Goal: Find specific page/section: Find specific page/section

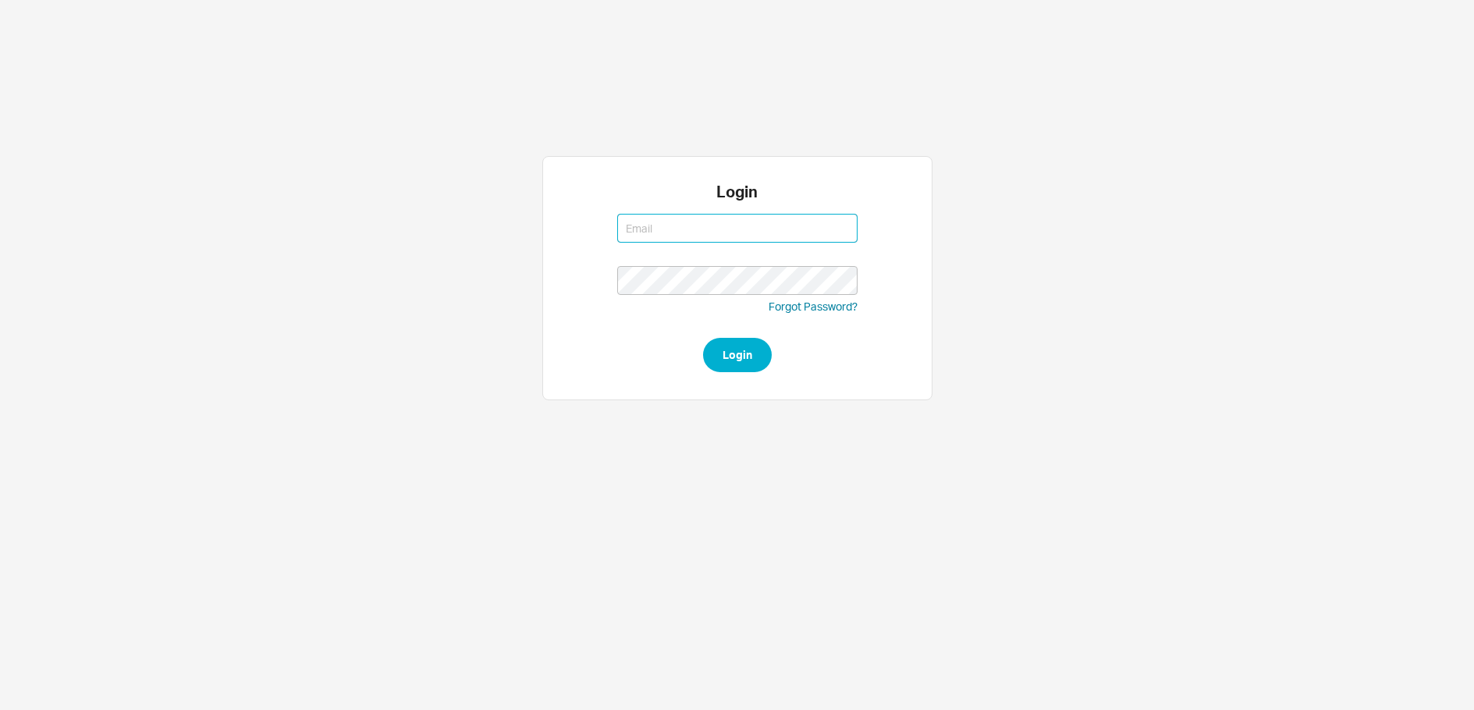
type input "[PERSON_NAME][EMAIL_ADDRESS][DOMAIN_NAME]"
click at [748, 369] on button "Login" at bounding box center [737, 355] width 69 height 34
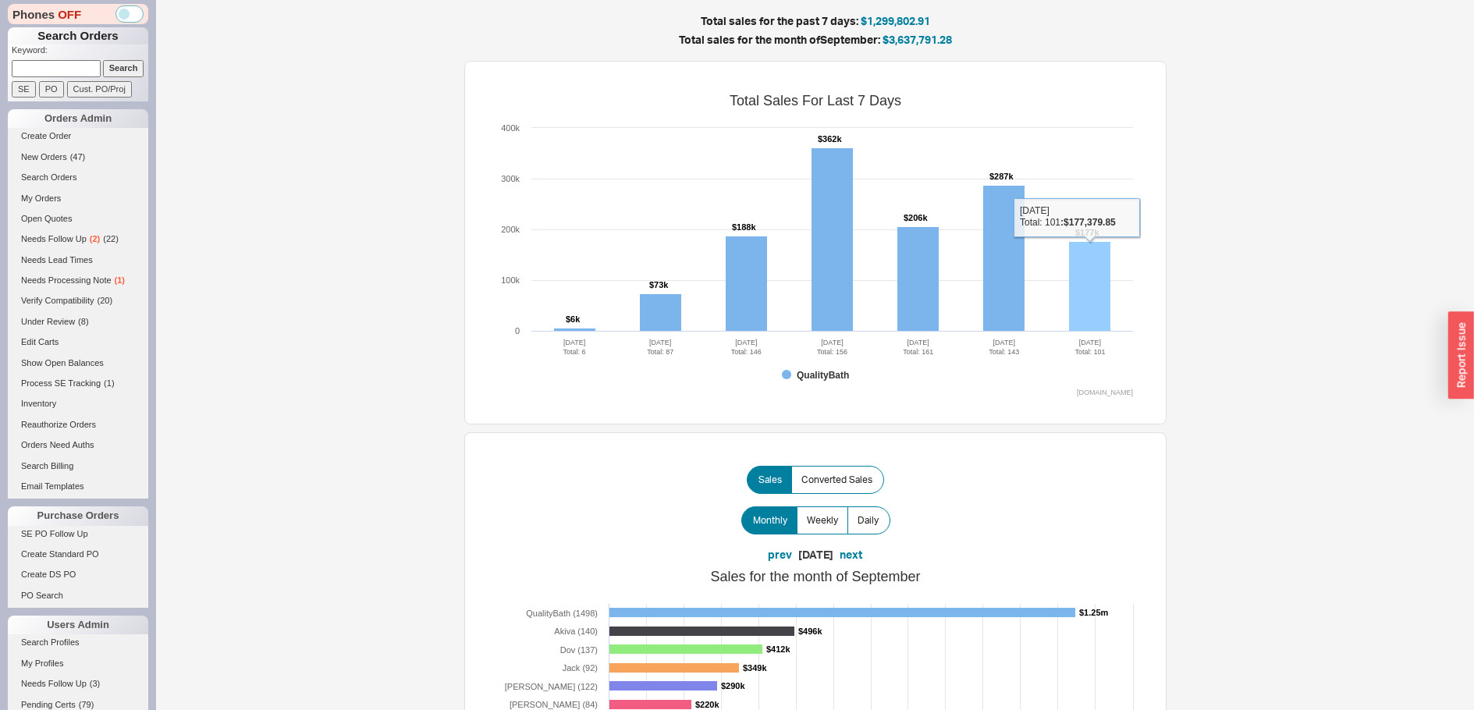
click at [1092, 288] on rect at bounding box center [1089, 287] width 41 height 90
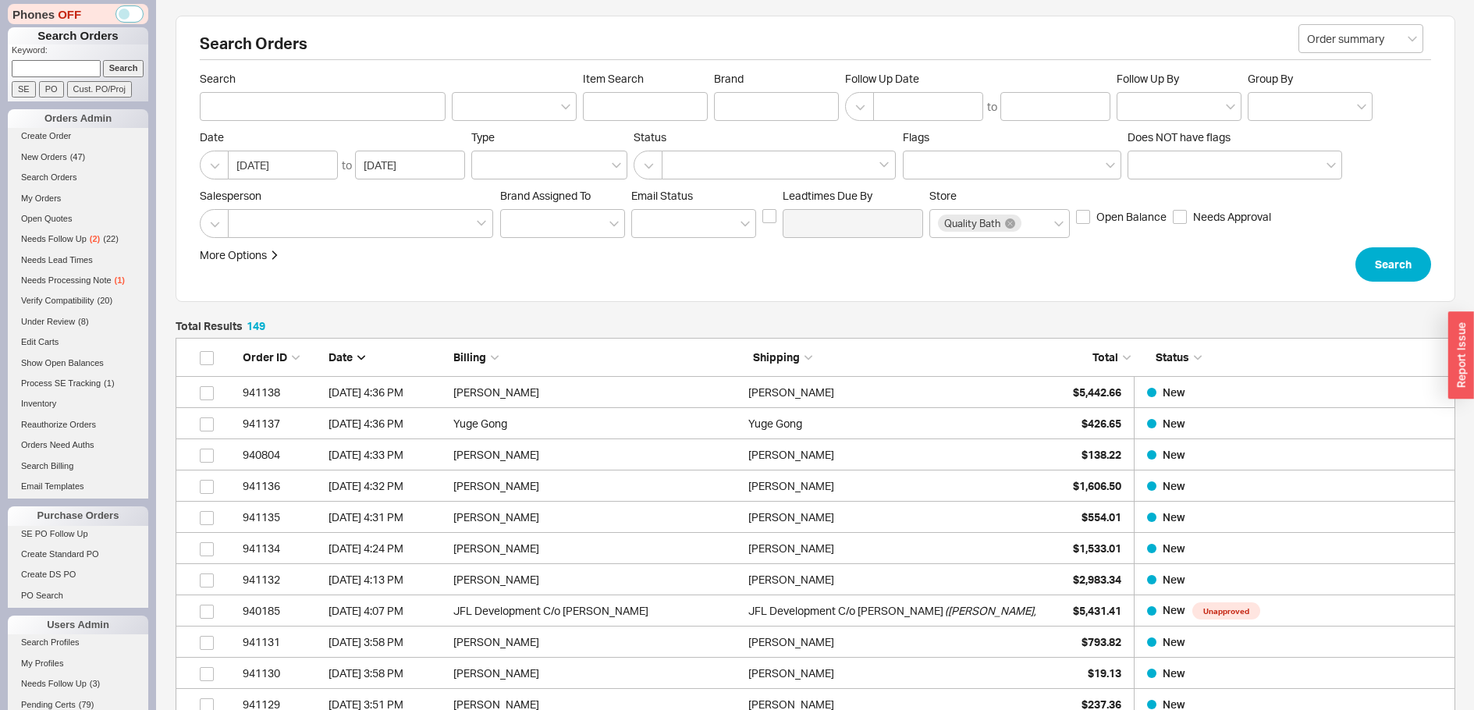
scroll to position [4708, 1268]
